Goal: Task Accomplishment & Management: Use online tool/utility

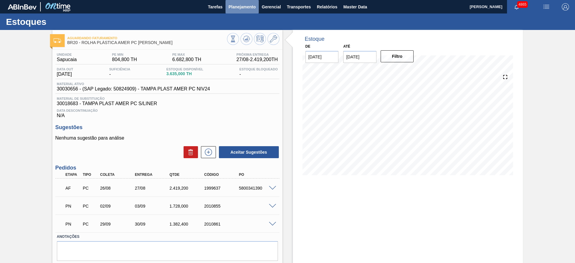
click at [252, 4] on span "Planejamento" at bounding box center [241, 6] width 27 height 7
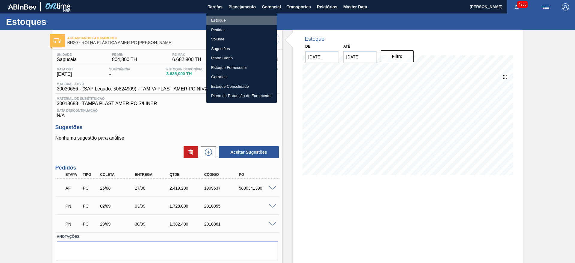
click at [229, 19] on li "Estoque" at bounding box center [241, 21] width 70 height 10
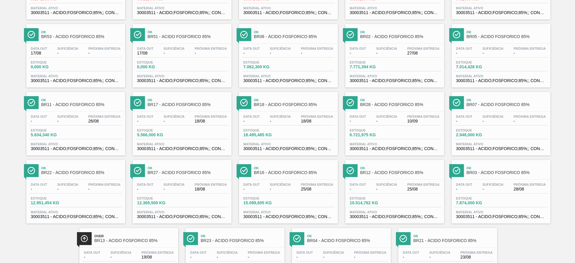
scroll to position [93, 0]
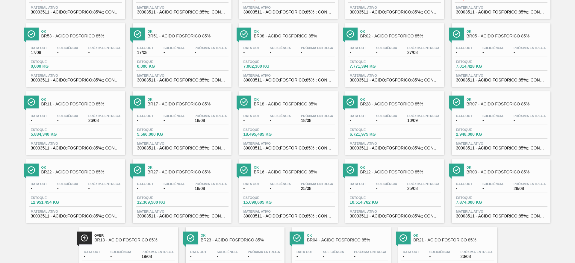
click at [148, 229] on div "Over BR13 - ÁCIDO FOSFÓRICO 85%" at bounding box center [128, 235] width 99 height 16
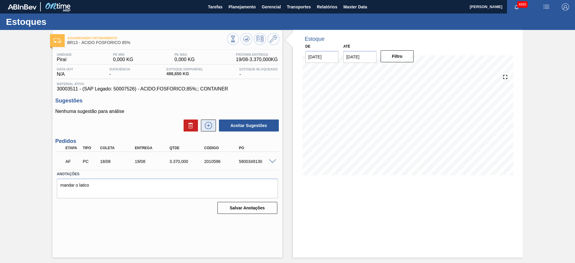
click at [213, 125] on icon at bounding box center [209, 125] width 10 height 7
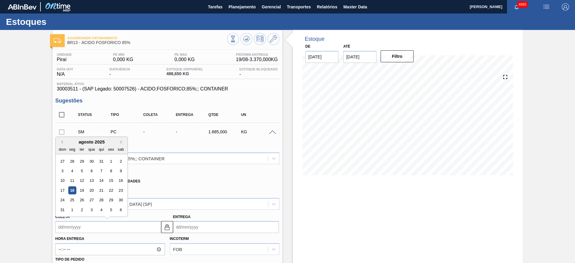
click at [150, 222] on input "Coleta" at bounding box center [108, 227] width 106 height 12
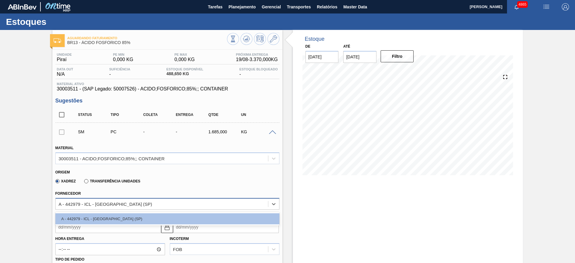
click at [174, 205] on div "A - 442979 - ICL - [GEOGRAPHIC_DATA] (SP)" at bounding box center [162, 203] width 212 height 9
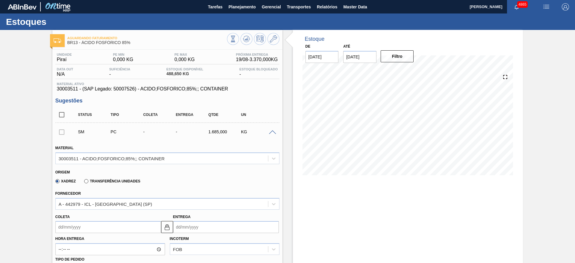
click at [133, 182] on label "Transferência Unidades" at bounding box center [112, 181] width 56 height 4
click at [83, 182] on input "Transferência Unidades" at bounding box center [83, 182] width 0 height 0
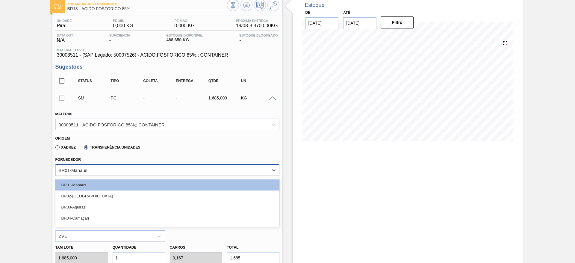
click at [93, 176] on div "option BR03-Aquiraz focused, 3 of 23. 23 results available. Use Up and Down to …" at bounding box center [167, 170] width 224 height 12
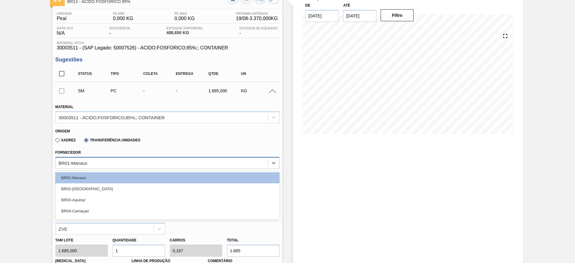
scroll to position [41, 0]
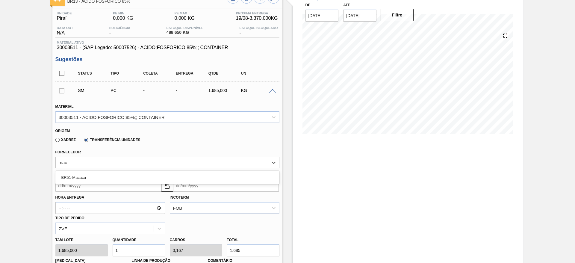
type input "maca"
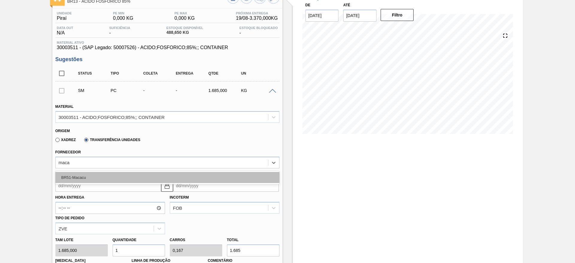
click at [111, 181] on div "BR51-Macacu" at bounding box center [167, 177] width 224 height 11
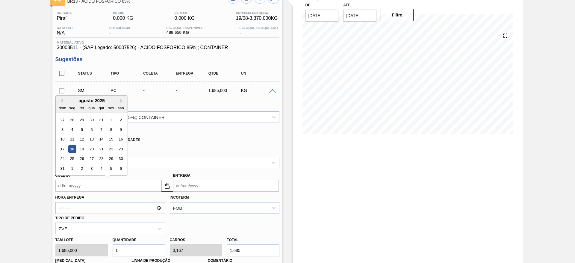
click at [132, 182] on input "Coleta" at bounding box center [108, 186] width 106 height 12
click at [72, 145] on div "18" at bounding box center [72, 149] width 8 height 8
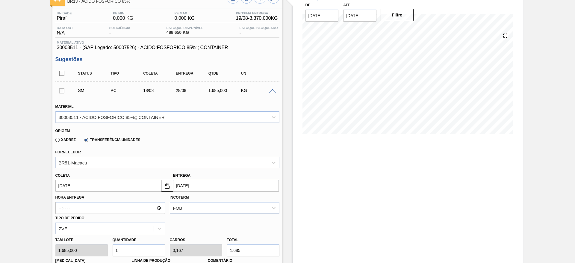
type input "[DATE]"
click at [165, 181] on button at bounding box center [167, 186] width 12 height 12
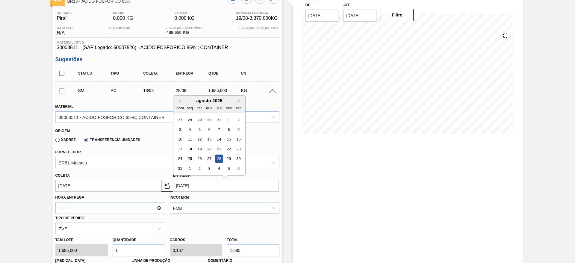
click at [194, 190] on input "[DATE]" at bounding box center [226, 186] width 106 height 12
click at [187, 145] on div "18" at bounding box center [190, 149] width 8 height 8
type input "[DATE]"
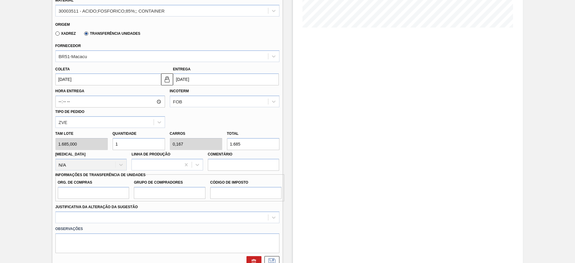
scroll to position [140, 0]
